Goal: Task Accomplishment & Management: Use online tool/utility

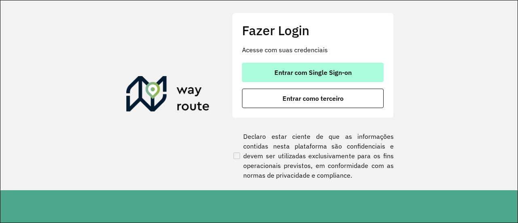
click at [291, 66] on button "Entrar com Single Sign-on" at bounding box center [313, 72] width 142 height 19
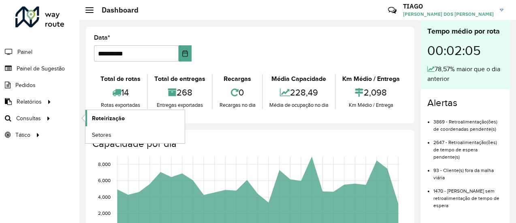
click at [94, 115] on span "Roteirização" at bounding box center [108, 118] width 33 height 8
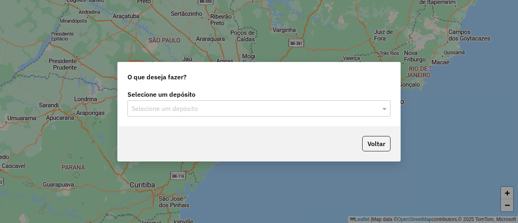
click at [159, 108] on input "text" at bounding box center [251, 109] width 239 height 10
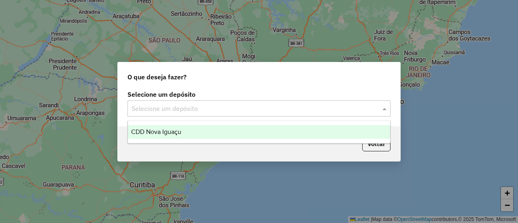
click at [161, 130] on span "CDD Nova Iguaçu" at bounding box center [156, 131] width 50 height 7
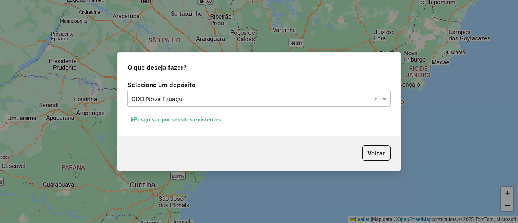
click at [174, 122] on button "Pesquisar por sessões existentes" at bounding box center [176, 119] width 98 height 13
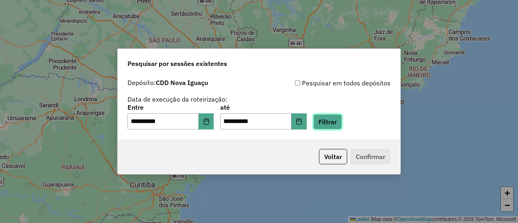
click at [333, 123] on button "Filtrar" at bounding box center [327, 121] width 29 height 15
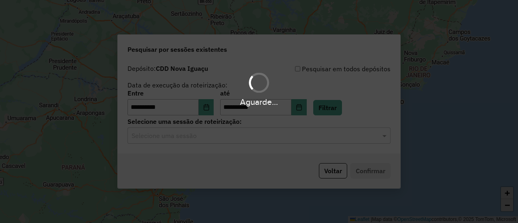
click at [217, 139] on hb-app "**********" at bounding box center [259, 111] width 518 height 223
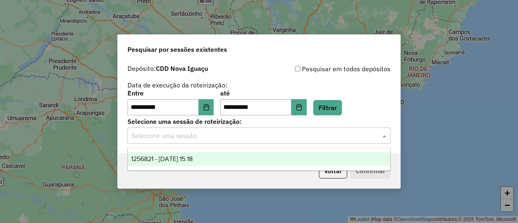
click at [206, 134] on input "text" at bounding box center [251, 136] width 239 height 10
click at [187, 159] on span "1256821 - 01/09/2025 15:18" at bounding box center [162, 158] width 62 height 7
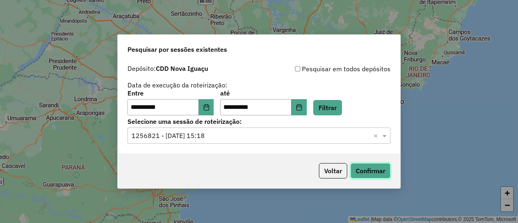
click at [372, 170] on button "Confirmar" at bounding box center [370, 170] width 40 height 15
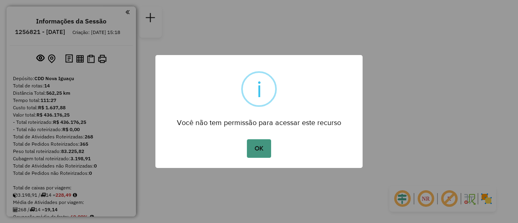
click at [256, 151] on button "OK" at bounding box center [259, 148] width 24 height 19
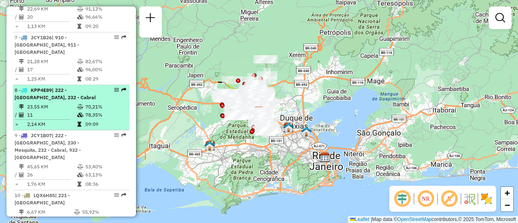
scroll to position [565, 0]
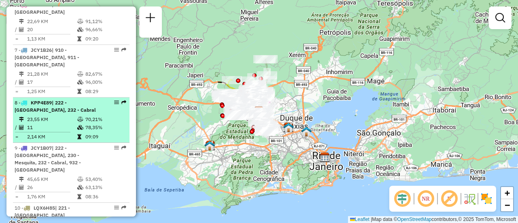
click at [71, 123] on td "11" at bounding box center [52, 127] width 50 height 8
select select "**********"
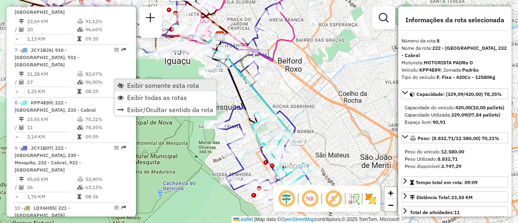
click at [130, 87] on span "Exibir somente esta rota" at bounding box center [163, 85] width 72 height 6
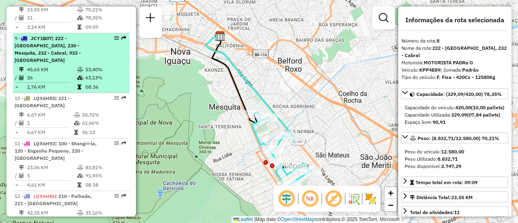
scroll to position [687, 0]
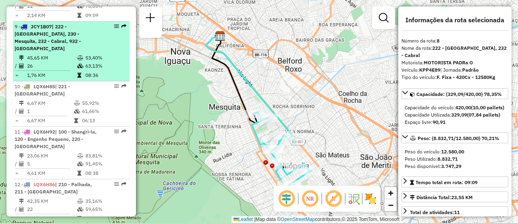
click at [66, 54] on td "45,65 KM" at bounding box center [52, 58] width 50 height 8
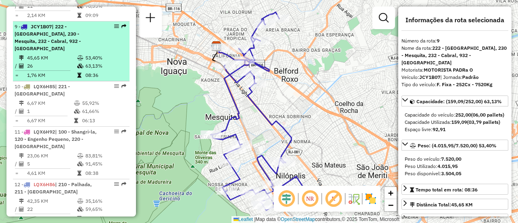
scroll to position [646, 0]
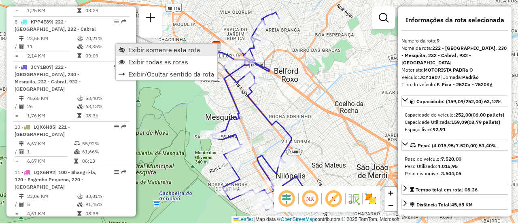
click at [141, 53] on span "Exibir somente esta rota" at bounding box center [164, 50] width 72 height 6
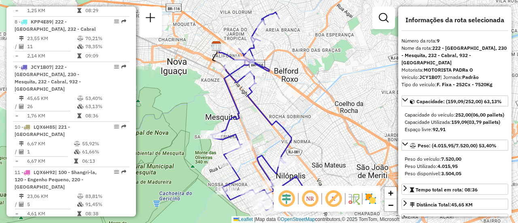
click at [373, 200] on img at bounding box center [370, 198] width 13 height 13
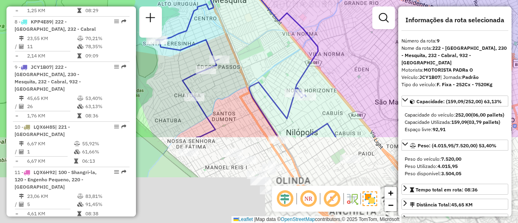
drag, startPoint x: 267, startPoint y: 142, endPoint x: 320, endPoint y: 3, distance: 148.7
click at [320, 0] on html "Aguarde... Pop-up bloqueado! Seu navegador bloqueou automáticamente a abertura …" at bounding box center [259, 111] width 518 height 223
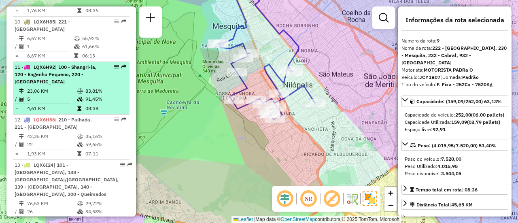
scroll to position [768, 0]
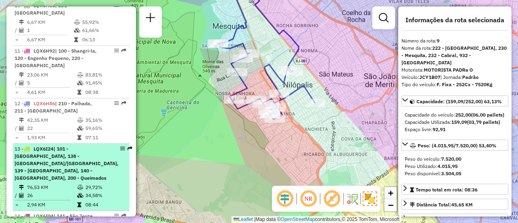
click at [64, 145] on div "13 - LQX6I24 | 101 - [GEOGRAPHIC_DATA], 138 - [GEOGRAPHIC_DATA]/[GEOGRAPHIC_DAT…" at bounding box center [67, 163] width 104 height 36
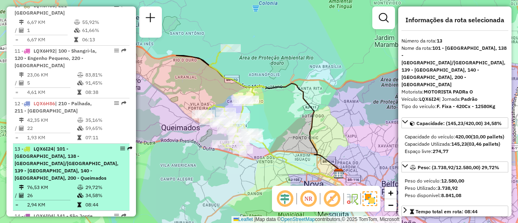
click at [53, 146] on span "| 101 - [GEOGRAPHIC_DATA], 138 - [GEOGRAPHIC_DATA]/[GEOGRAPHIC_DATA], 139 - [GE…" at bounding box center [67, 163] width 104 height 35
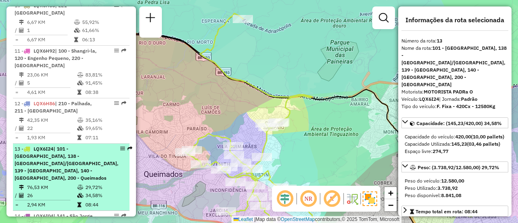
click at [64, 146] on span "| 101 - [GEOGRAPHIC_DATA], 138 - [GEOGRAPHIC_DATA]/[GEOGRAPHIC_DATA], 139 - [GE…" at bounding box center [67, 163] width 104 height 35
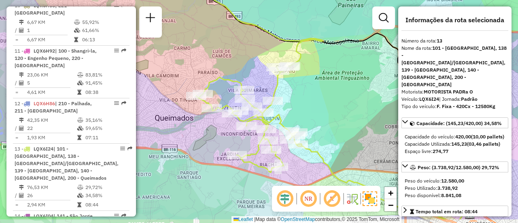
drag, startPoint x: 227, startPoint y: 100, endPoint x: 204, endPoint y: 74, distance: 34.7
click at [186, 74] on div "Janela de atendimento Grade de atendimento Capacidade Transportadoras Veículos …" at bounding box center [259, 111] width 518 height 223
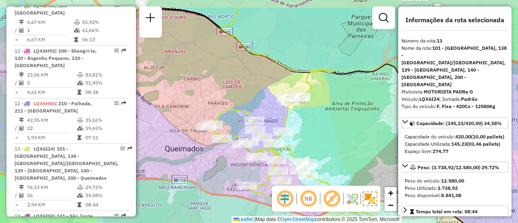
drag, startPoint x: 193, startPoint y: 64, endPoint x: 203, endPoint y: 97, distance: 34.4
click at [203, 99] on div "Janela de atendimento Grade de atendimento Capacidade Transportadoras Veículos …" at bounding box center [259, 111] width 518 height 223
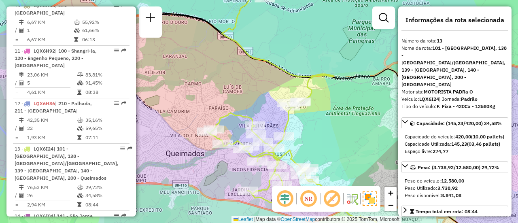
drag, startPoint x: 225, startPoint y: 50, endPoint x: 223, endPoint y: 97, distance: 46.6
click at [223, 98] on div "Janela de atendimento Grade de atendimento Capacidade Transportadoras Veículos …" at bounding box center [259, 111] width 518 height 223
